Goal: Task Accomplishment & Management: Manage account settings

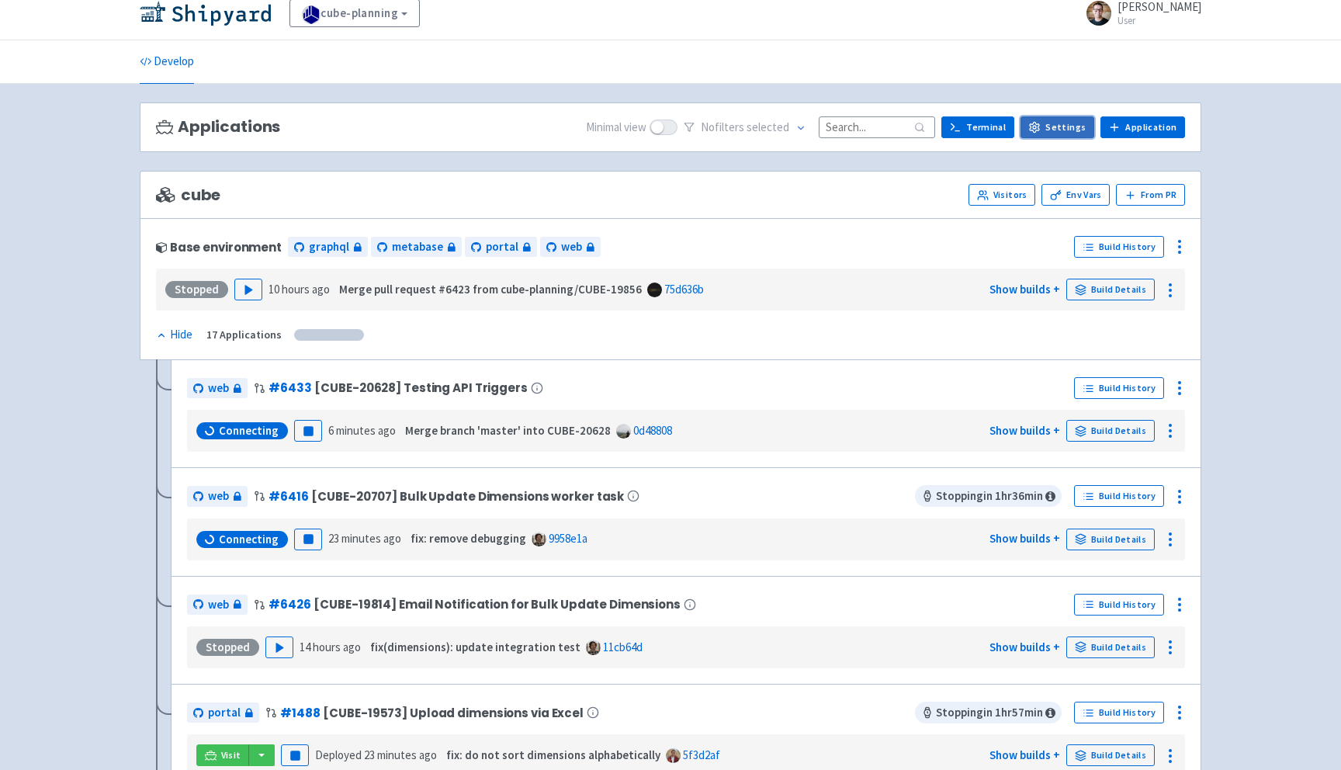
click at [1070, 130] on link "Settings" at bounding box center [1058, 127] width 74 height 22
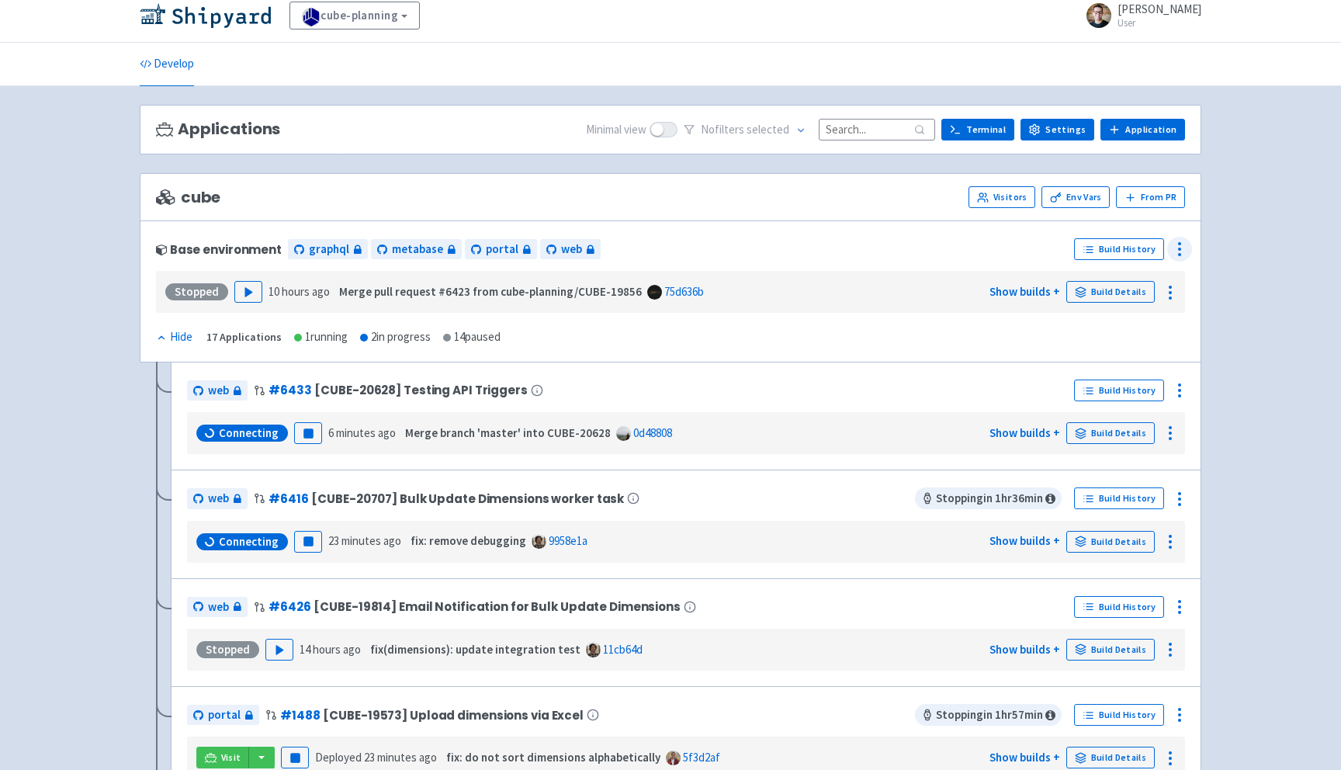
click at [1187, 249] on icon at bounding box center [1179, 249] width 19 height 19
click at [1106, 283] on span "Configure" at bounding box center [1093, 285] width 49 height 22
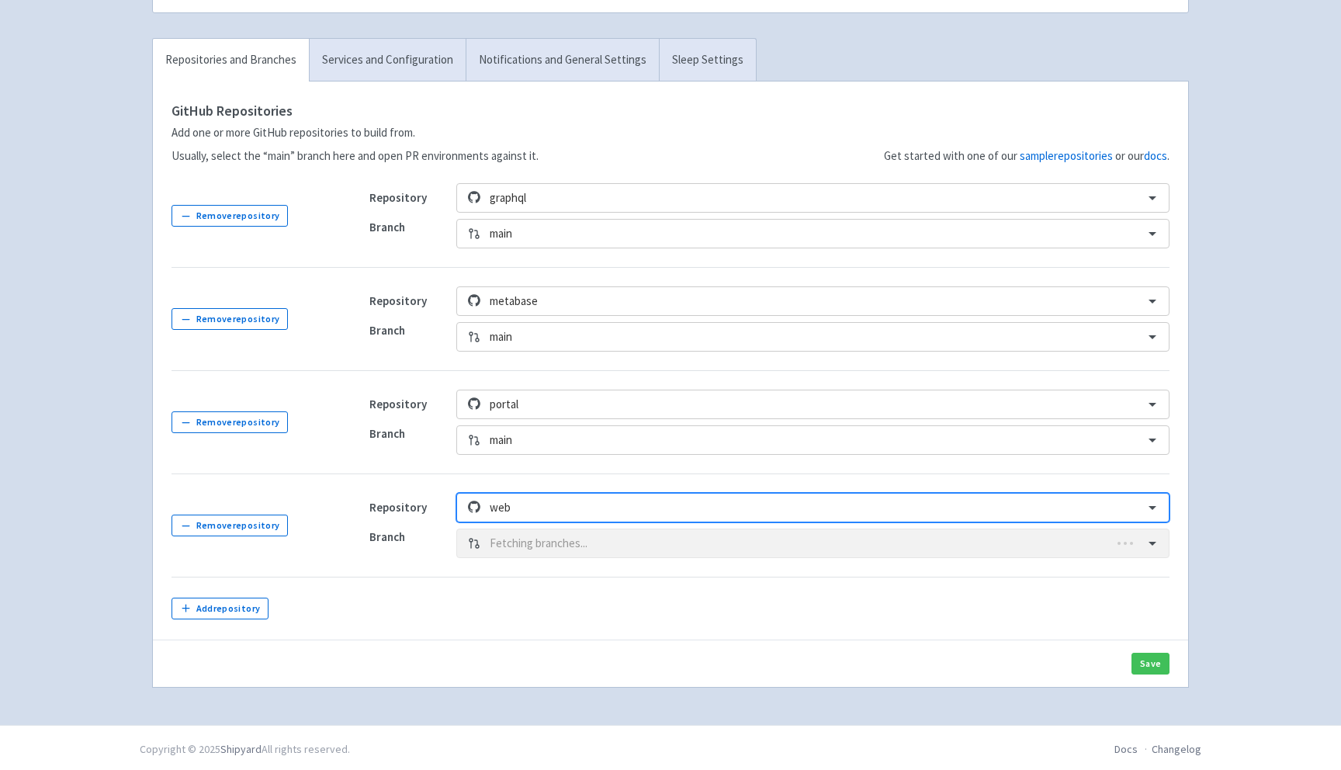
scroll to position [182, 0]
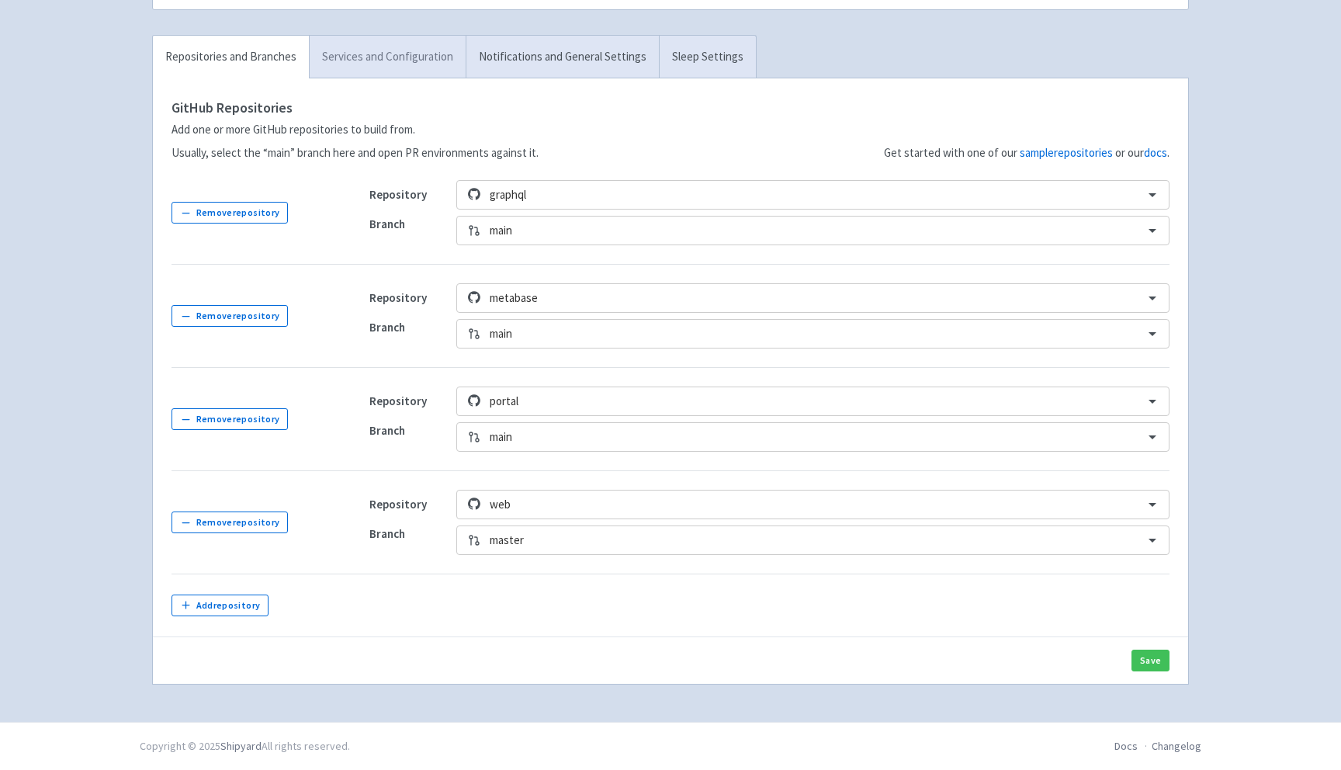
click at [425, 47] on link "Services and Configuration" at bounding box center [387, 57] width 157 height 43
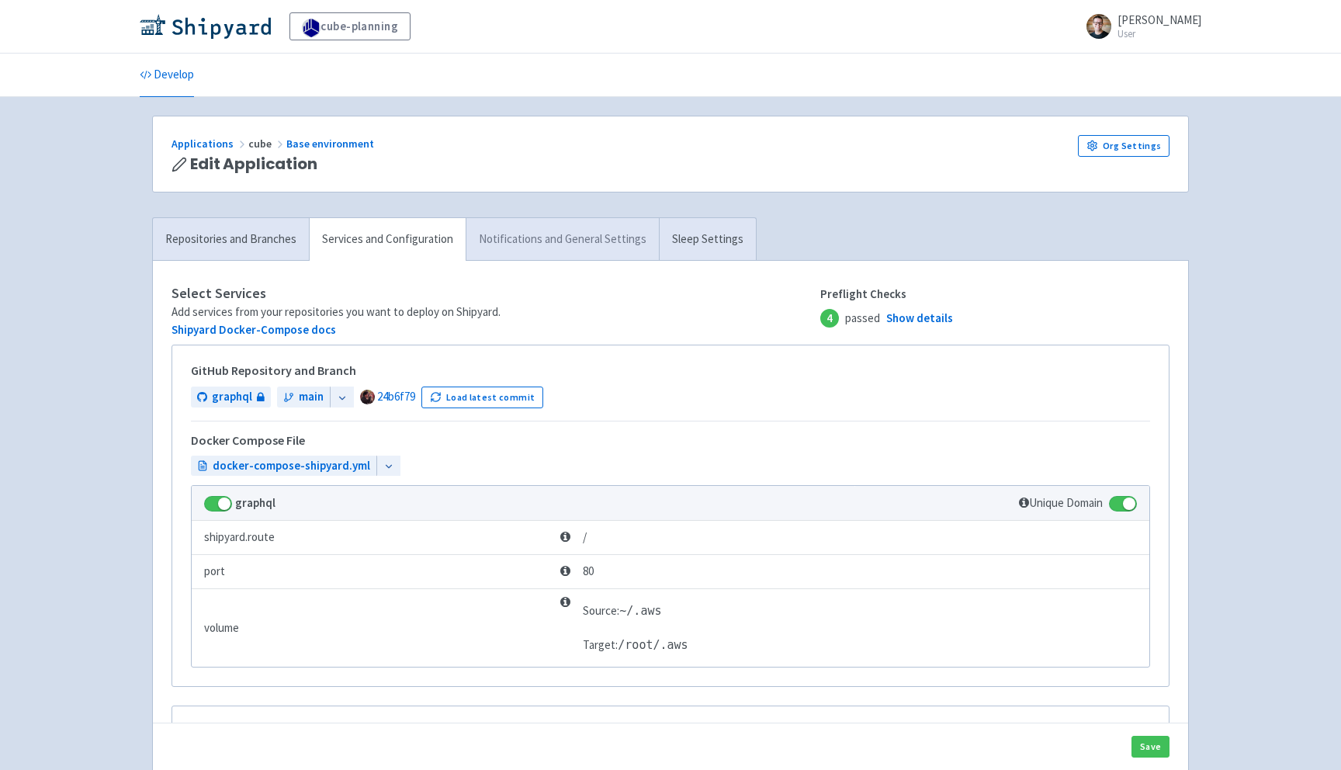
click at [562, 233] on link "Notifications and General Settings" at bounding box center [562, 239] width 193 height 43
